Goal: Find specific page/section: Find specific page/section

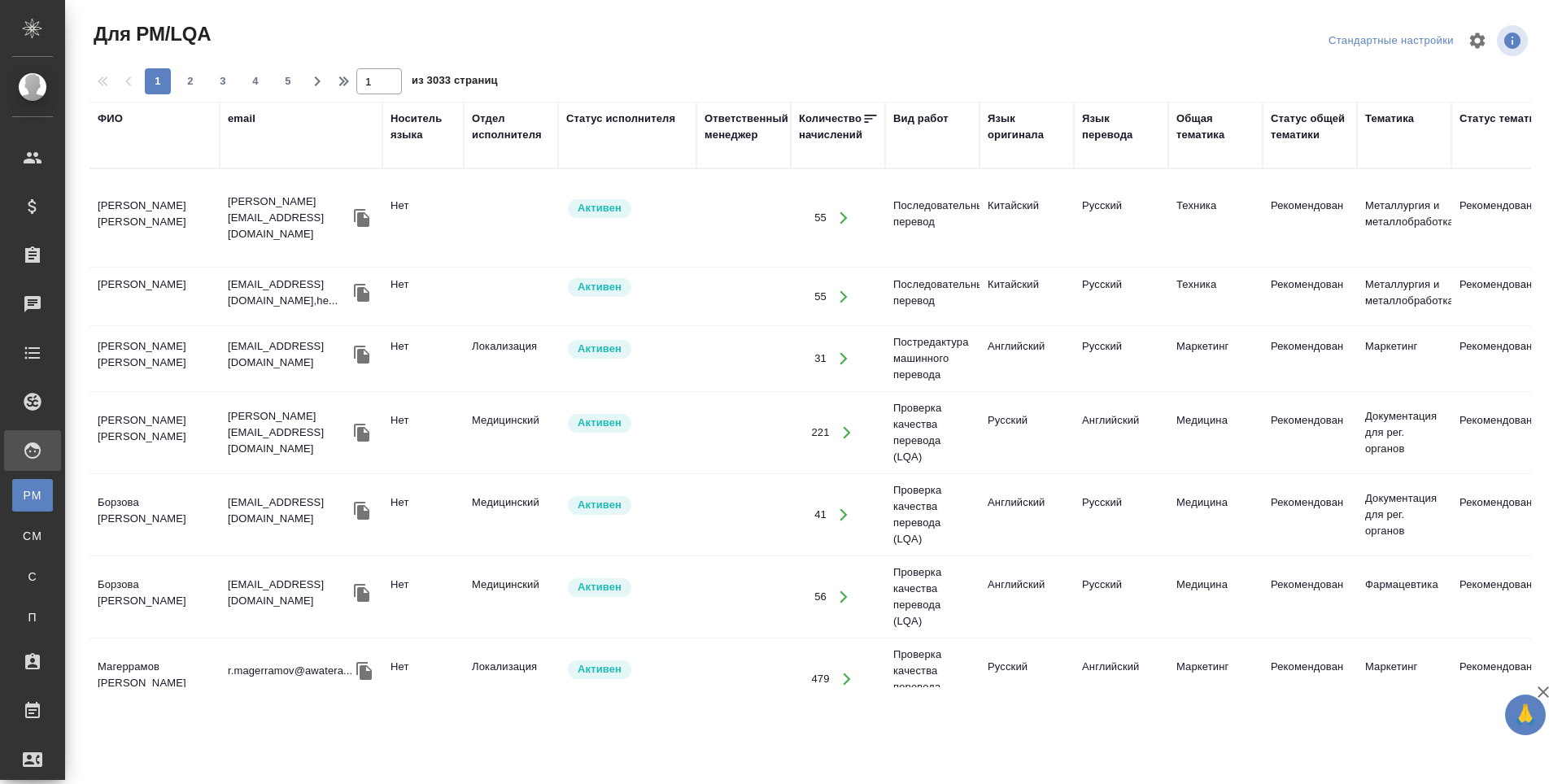
click at [249, 120] on tr "ФИО email Носитель языка Отдел исполнителя Статус исполнителя Ответственный мен…" at bounding box center [1383, 135] width 2588 height 67
click at [98, 123] on div "ФИО" at bounding box center [110, 119] width 25 height 16
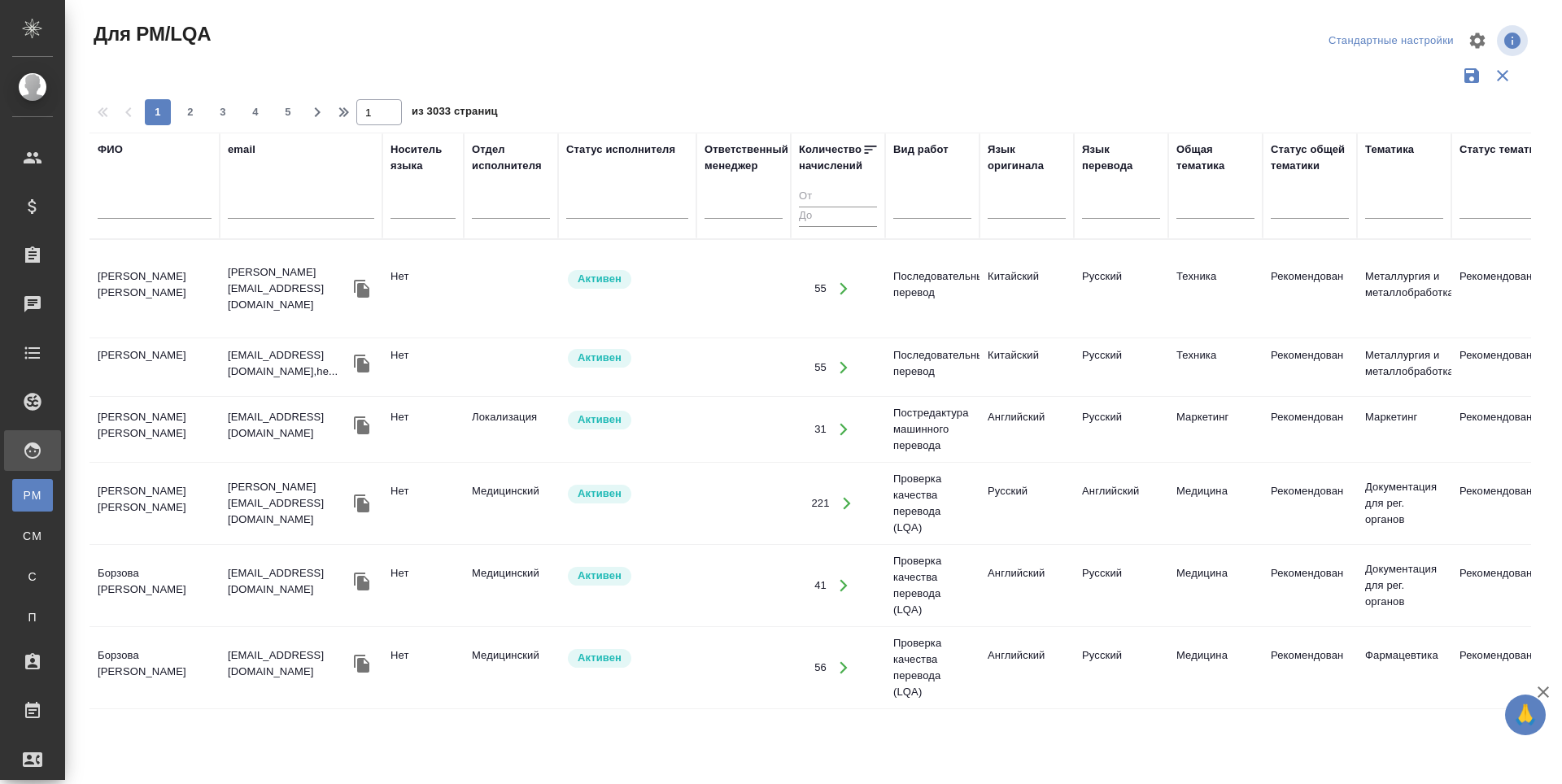
click at [119, 212] on input "text" at bounding box center [154, 208] width 114 height 20
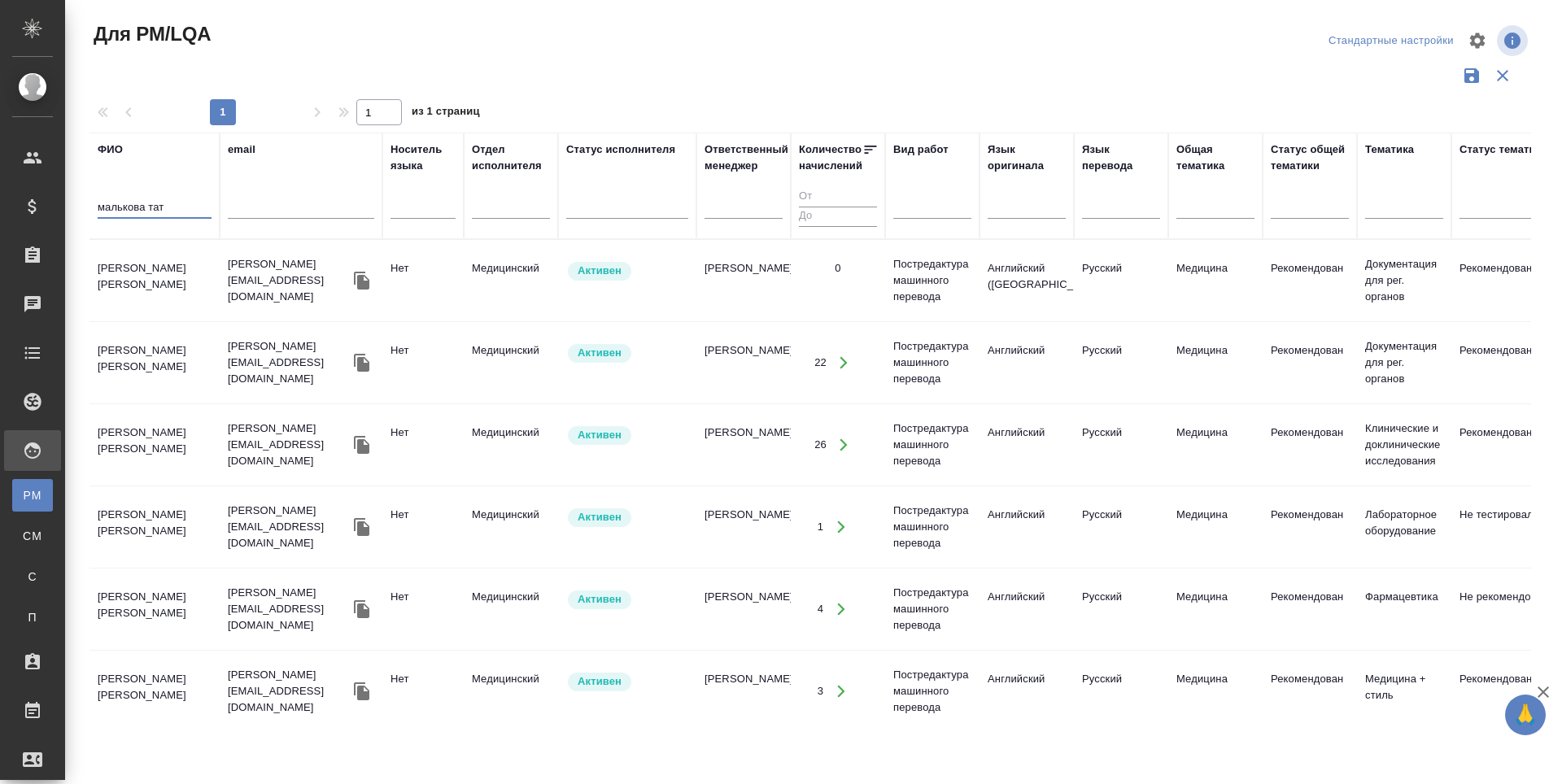
type input "малькова тат"
click at [138, 262] on td "[PERSON_NAME] [PERSON_NAME]" at bounding box center [154, 280] width 130 height 56
